Goal: Navigation & Orientation: Find specific page/section

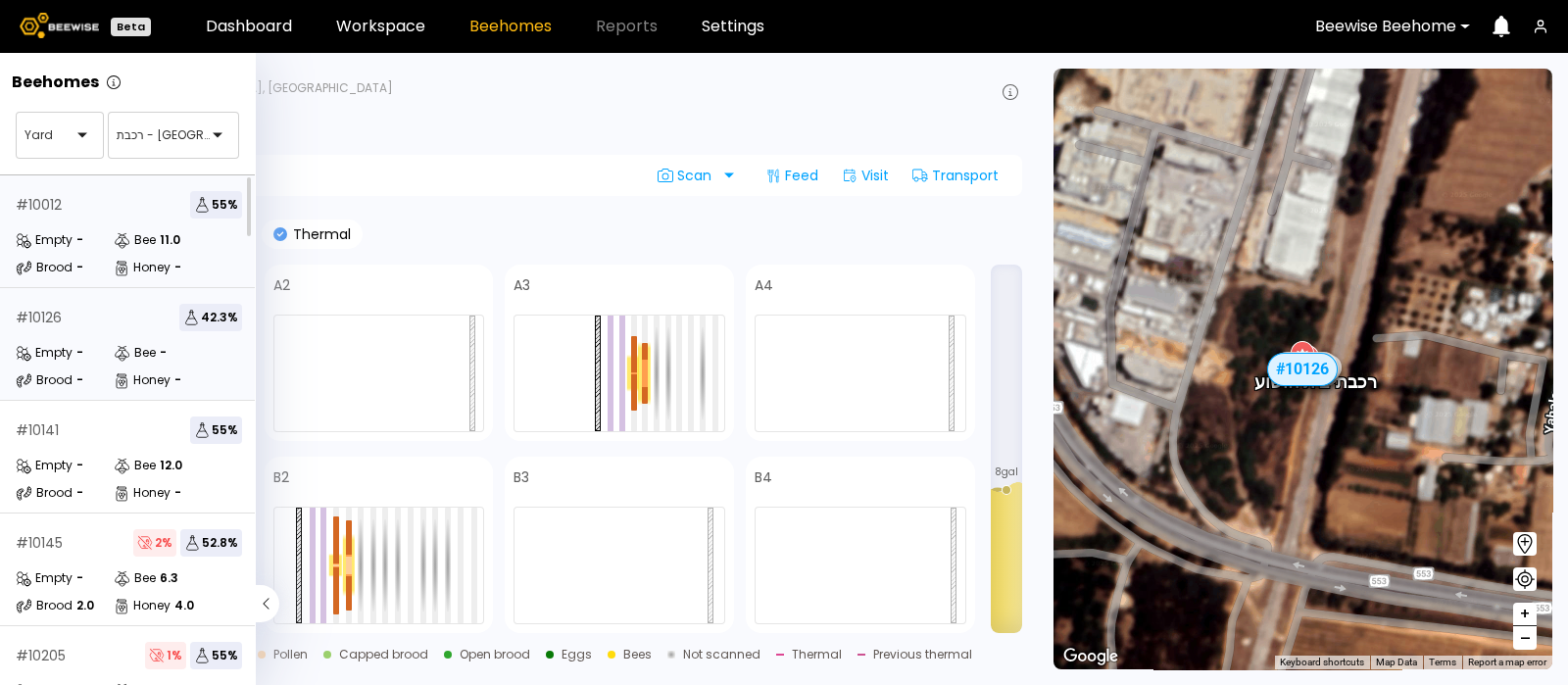
click at [86, 224] on div "# 10012 55 % Empty - Bee 11.0 Brood - Honey -" at bounding box center [129, 232] width 257 height 113
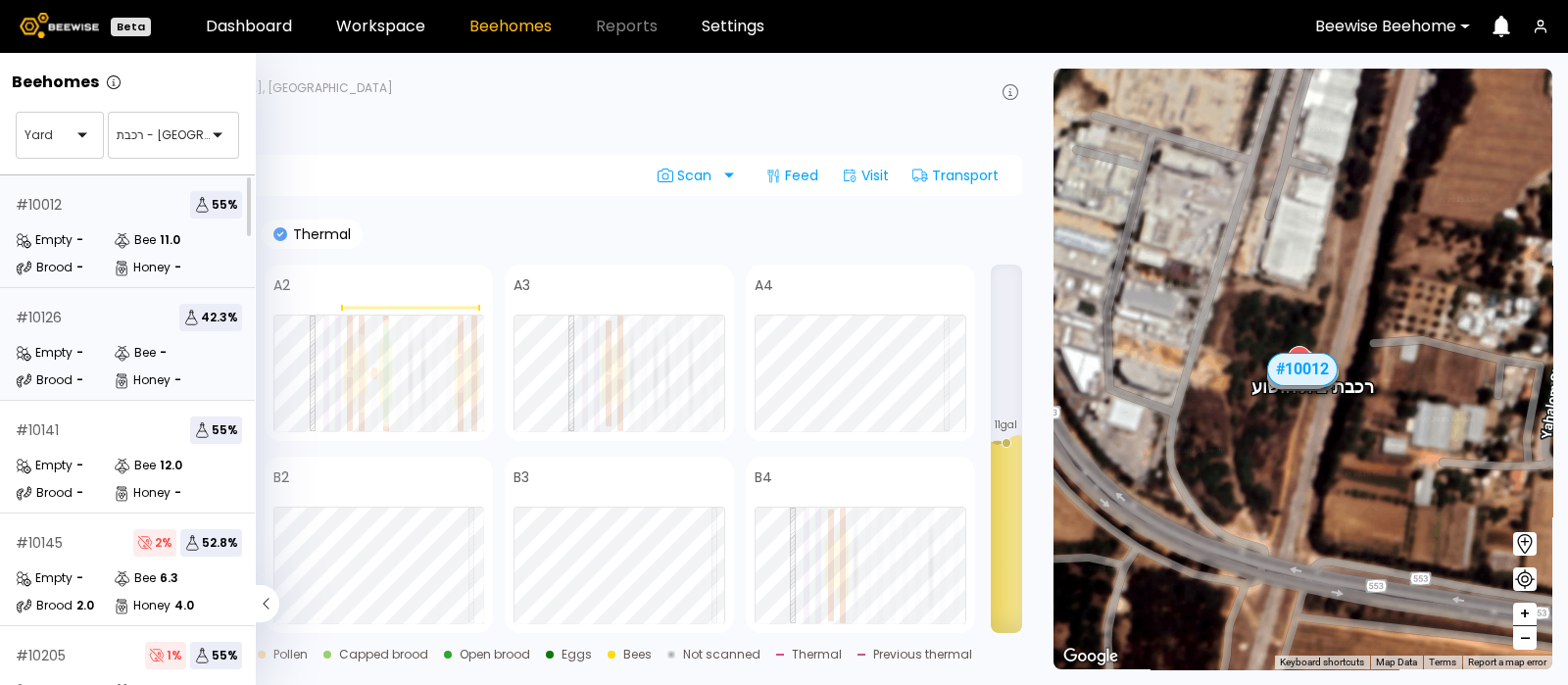
click at [75, 318] on div "# 10126 42.3 %" at bounding box center [129, 318] width 227 height 28
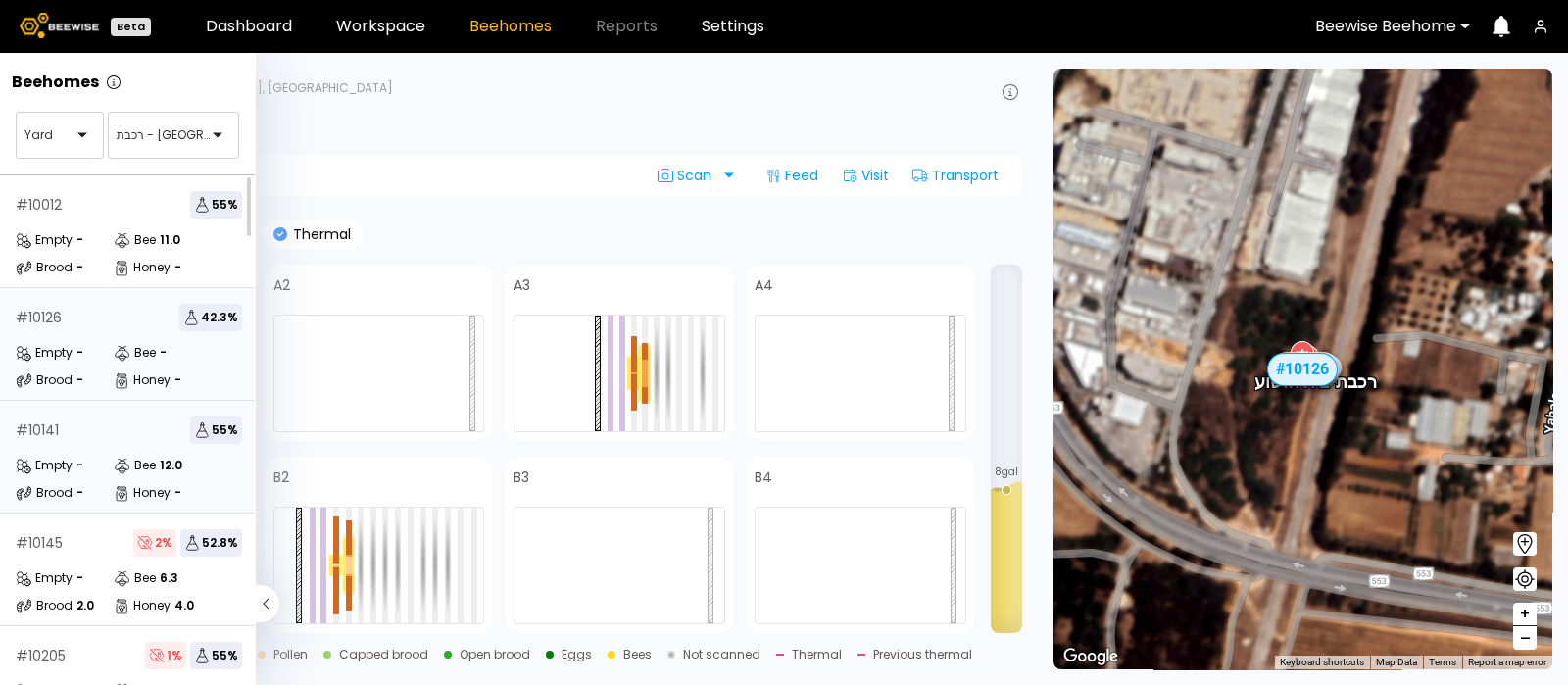
click at [74, 444] on div "# 10141 55 % Empty - Bee 12.0 Brood - Honey -" at bounding box center [129, 457] width 257 height 113
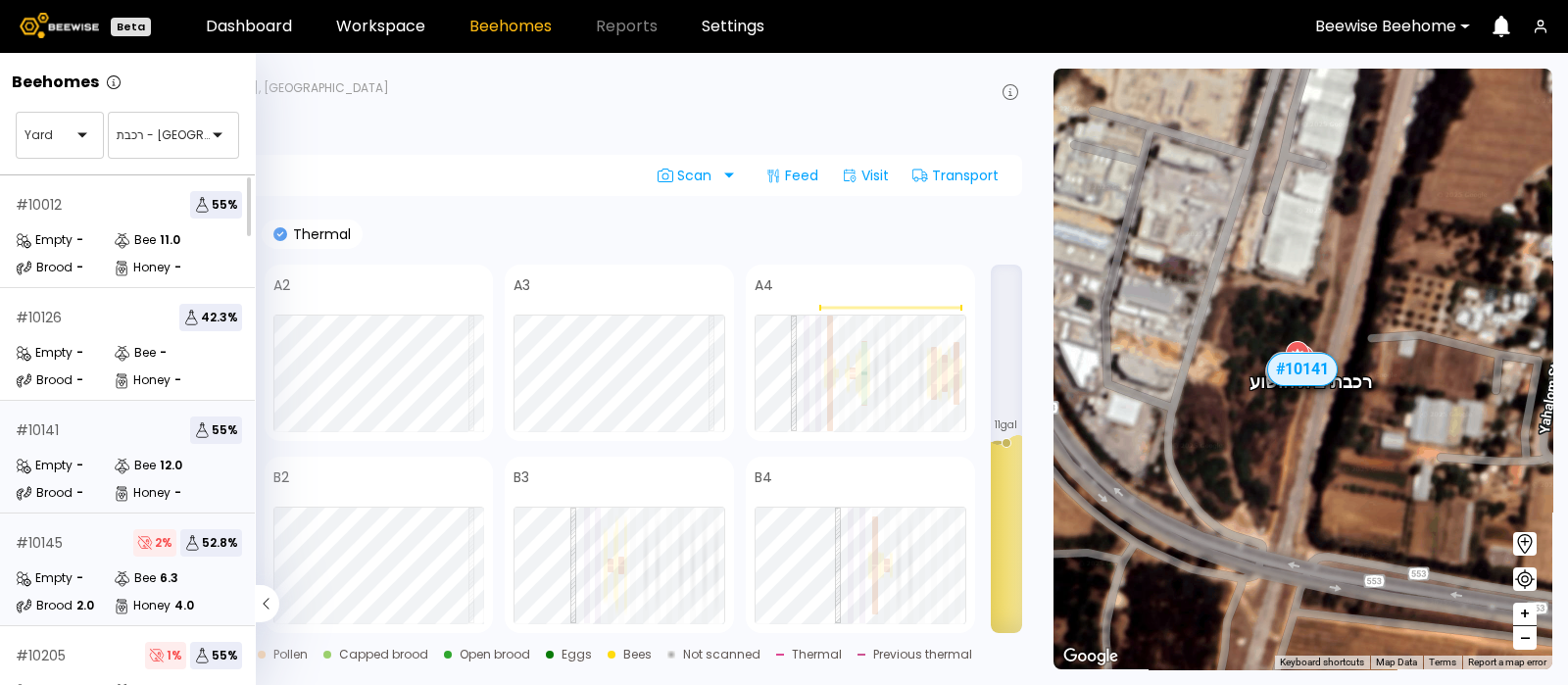
click at [55, 543] on div "# 10145" at bounding box center [40, 543] width 47 height 14
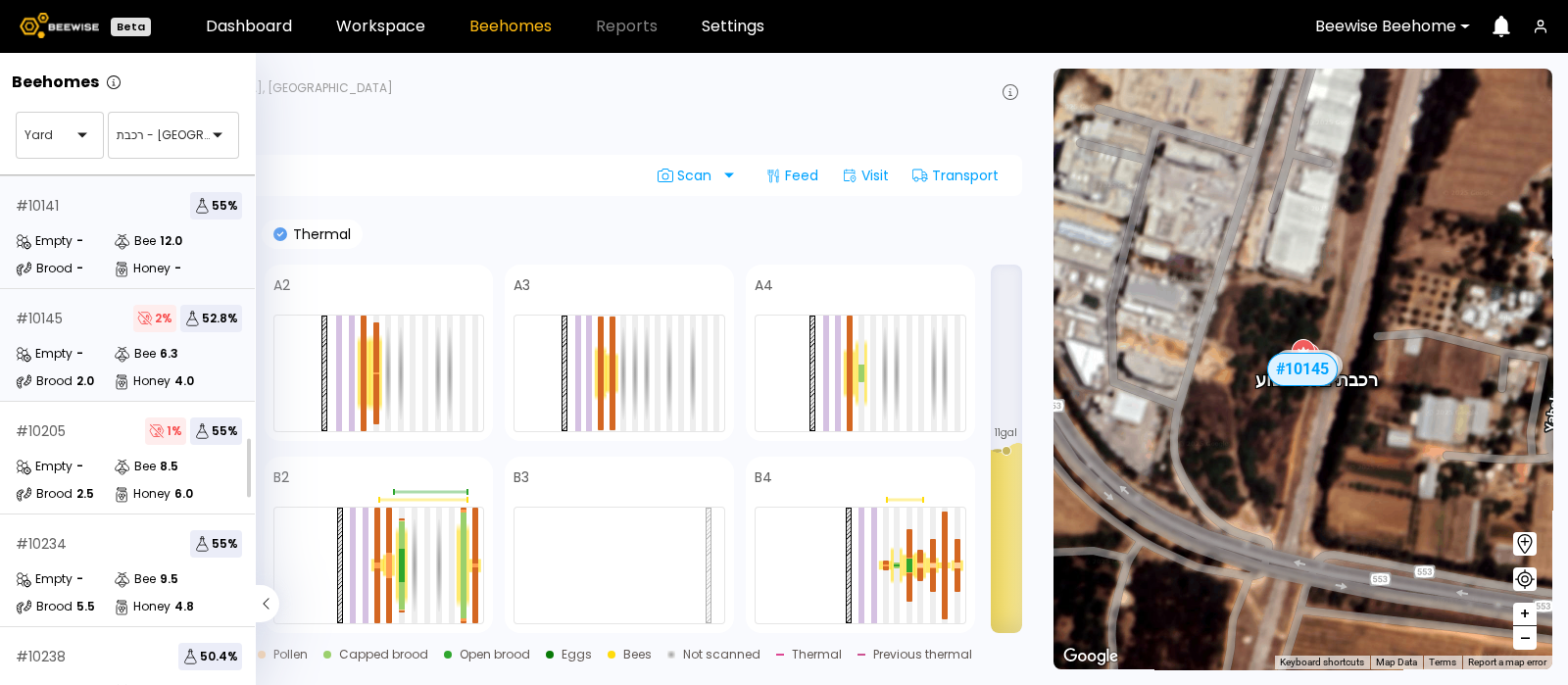
scroll to position [240, 0]
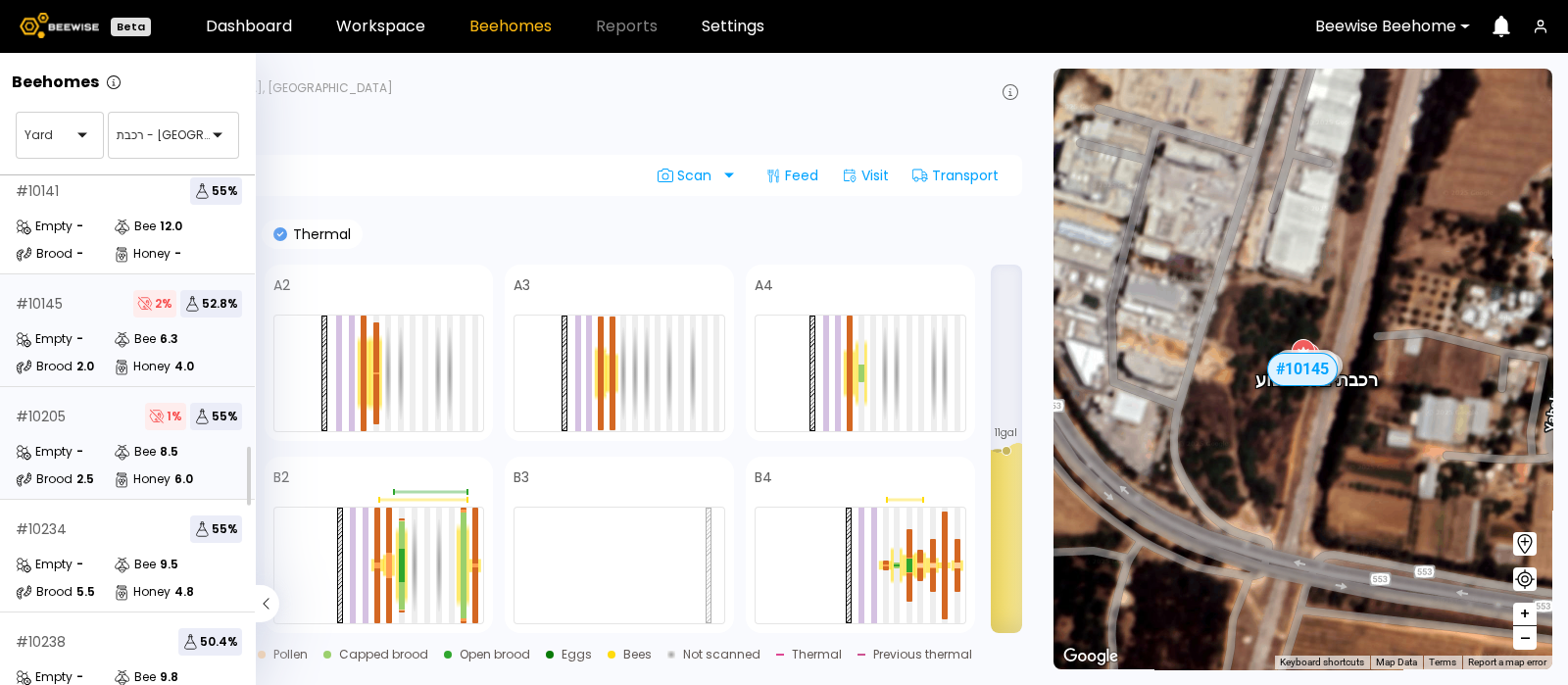
click at [61, 442] on div "Empty" at bounding box center [44, 452] width 56 height 20
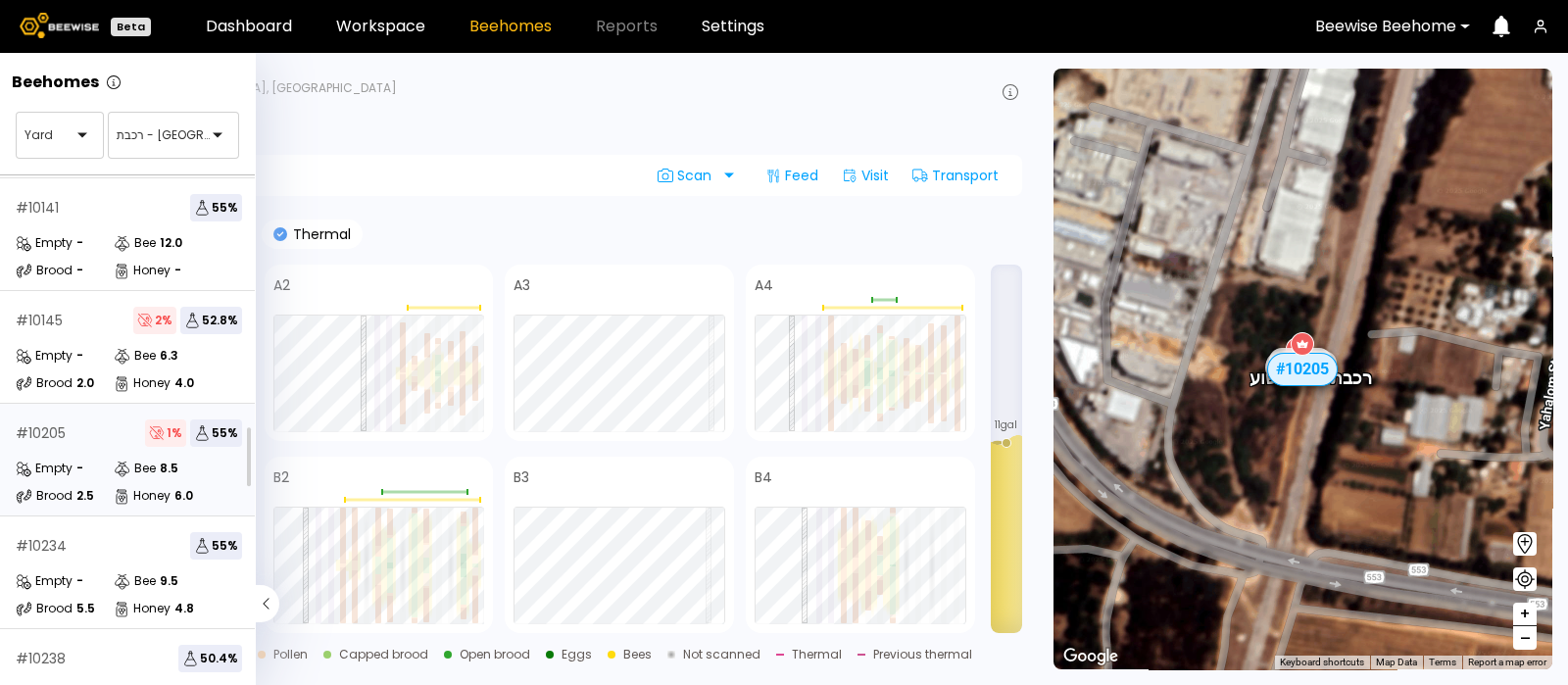
scroll to position [402, 0]
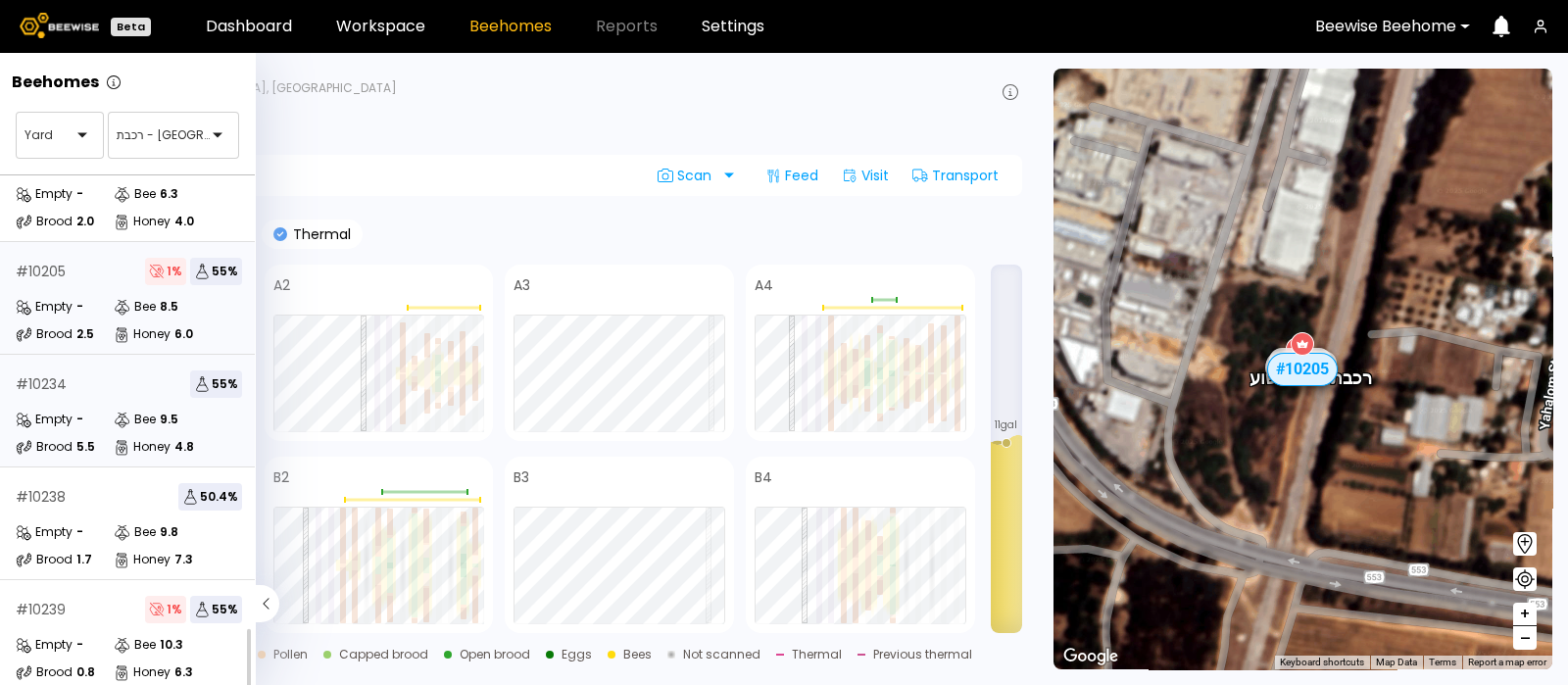
click at [110, 386] on div "# 10234 55 % Empty - Bee 9.5 Brood 5.5 Honey 4.8" at bounding box center [129, 412] width 257 height 113
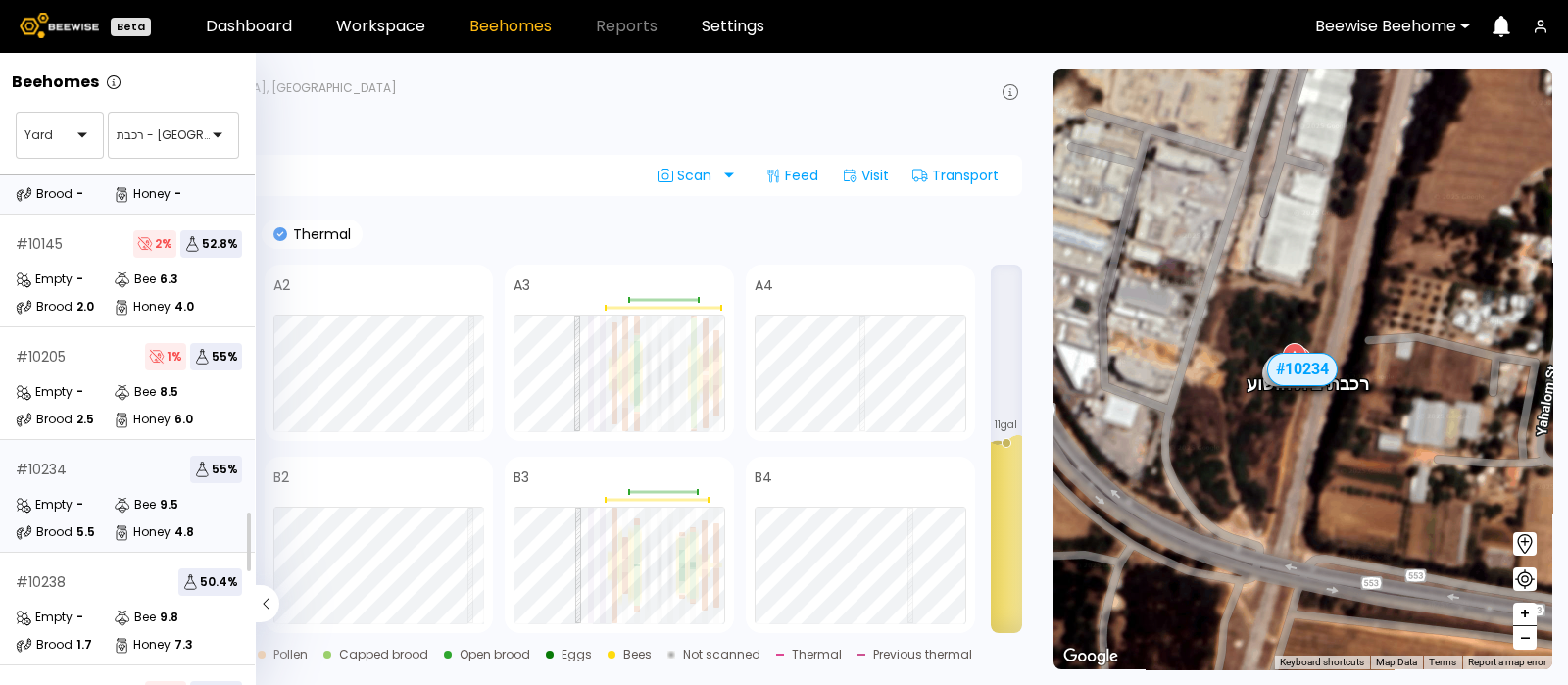
scroll to position [402, 0]
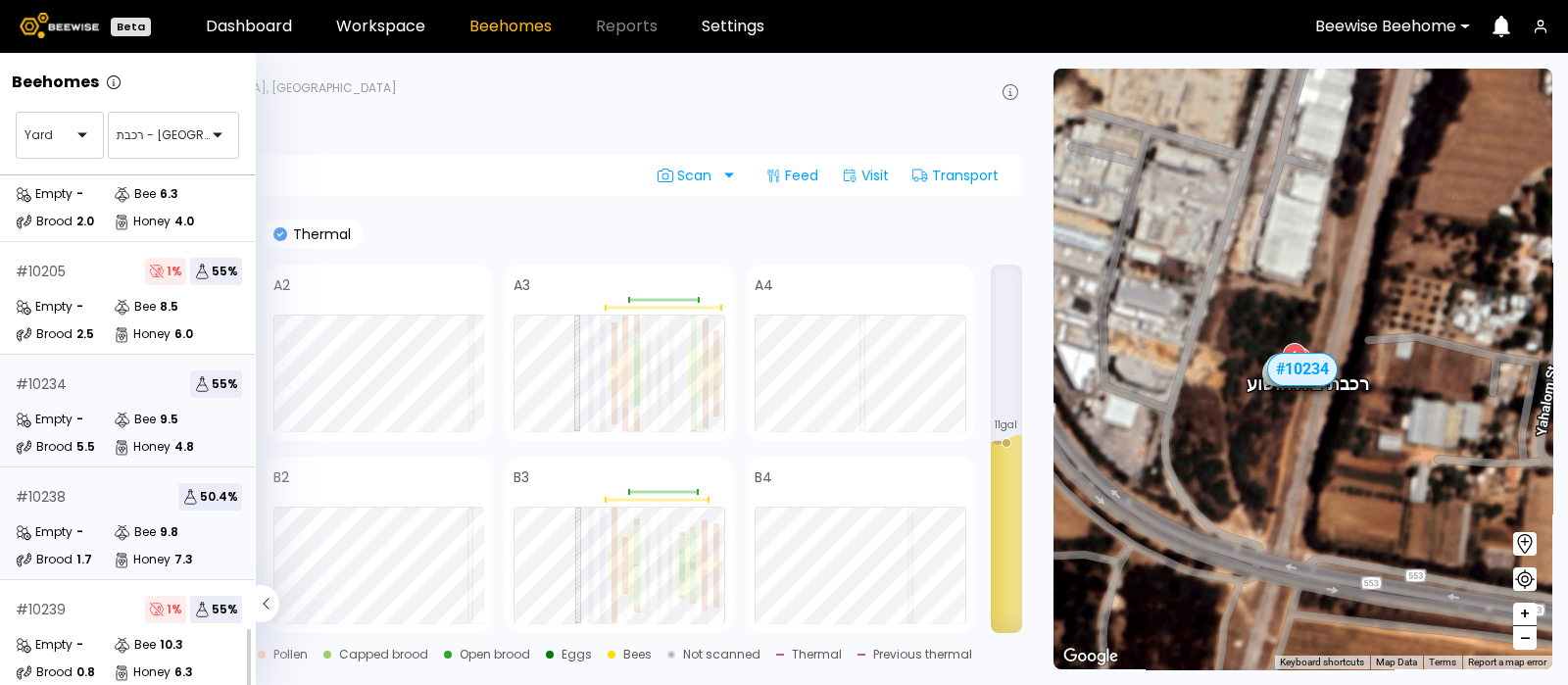
click at [96, 523] on div "Empty -" at bounding box center [64, 533] width 98 height 20
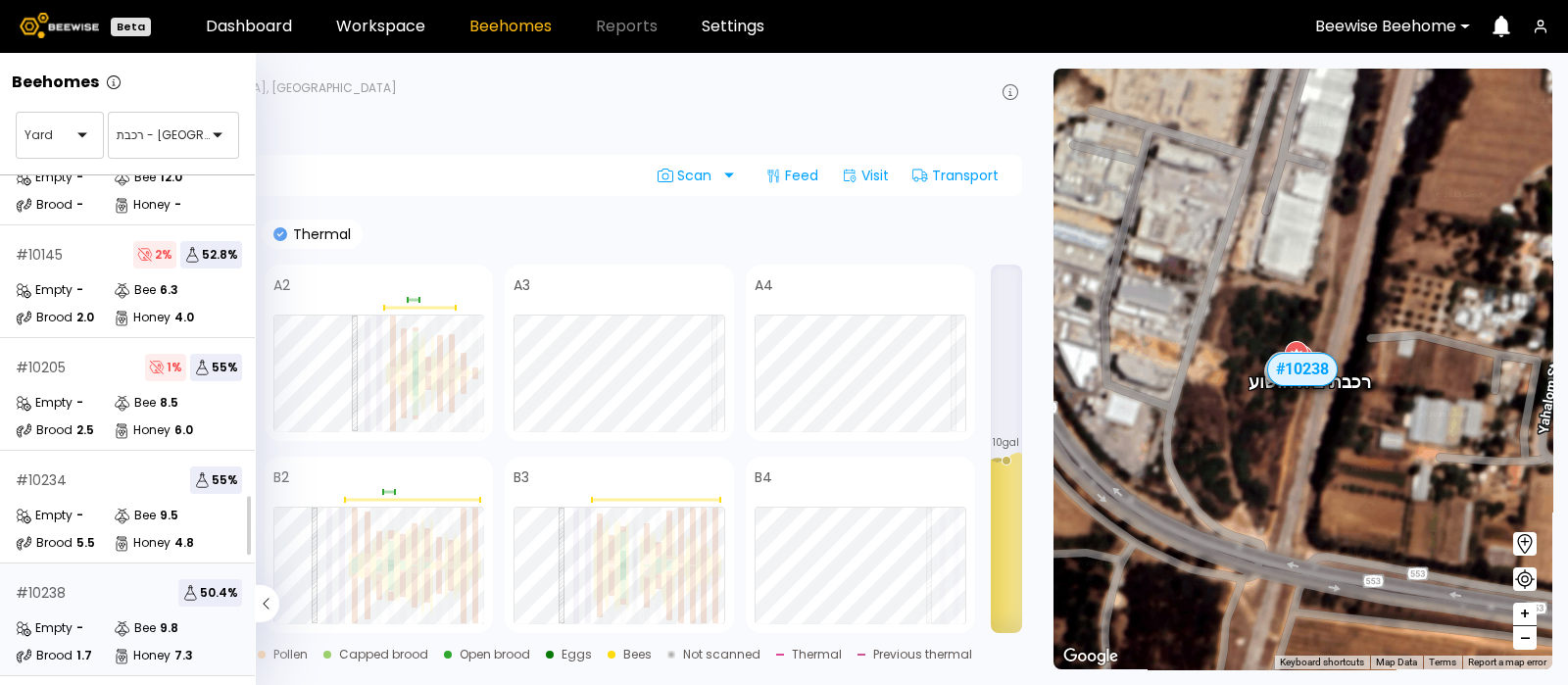
scroll to position [291, 0]
